Goal: Navigation & Orientation: Find specific page/section

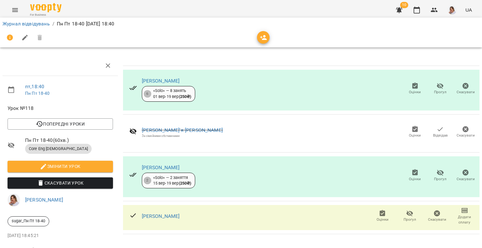
scroll to position [23, 0]
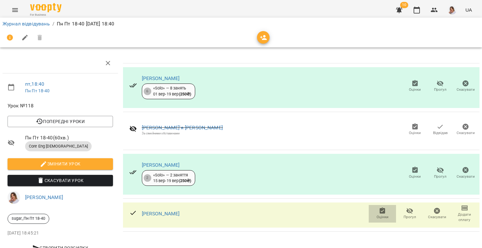
click at [377, 214] on span "Оцінки" at bounding box center [383, 216] width 12 height 5
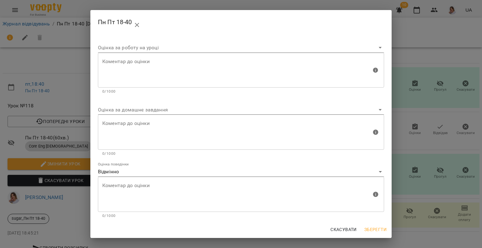
click at [418, 201] on div "Пн Пт 18-40 Оцінка за роботу на уроці [PERSON_NAME] до оцінки Коментар до оцінк…" at bounding box center [241, 124] width 482 height 248
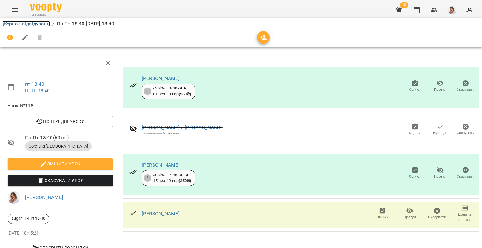
click at [30, 25] on link "Журнал відвідувань" at bounding box center [26, 24] width 47 height 6
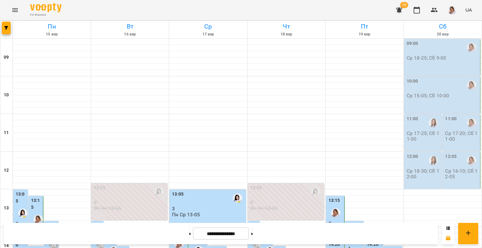
click at [19, 10] on button "Menu" at bounding box center [15, 10] width 15 height 15
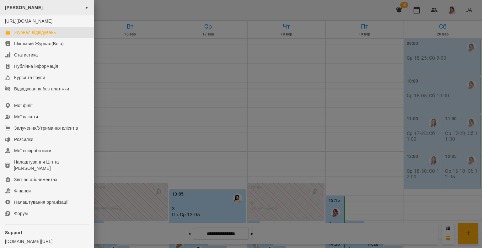
click at [52, 7] on div "[PERSON_NAME] ►" at bounding box center [47, 7] width 94 height 15
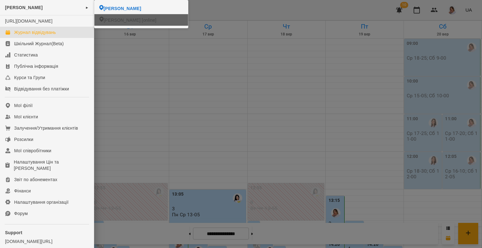
drag, startPoint x: 131, startPoint y: 19, endPoint x: 131, endPoint y: 8, distance: 10.7
click at [131, 19] on span "[PERSON_NAME] [online]" at bounding box center [130, 20] width 53 height 6
